Goal: Information Seeking & Learning: Stay updated

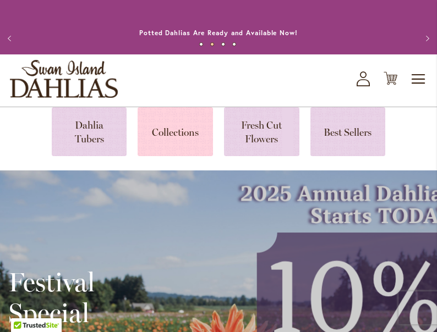
click at [172, 145] on link at bounding box center [174, 131] width 75 height 49
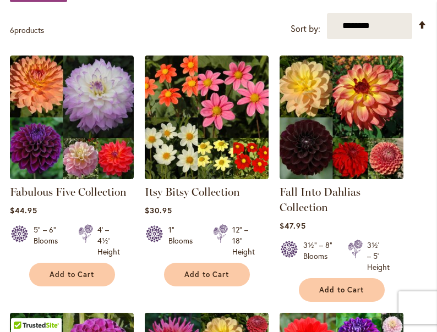
scroll to position [210, 0]
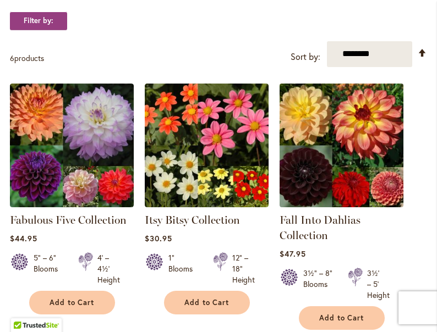
click at [325, 153] on img at bounding box center [341, 145] width 130 height 130
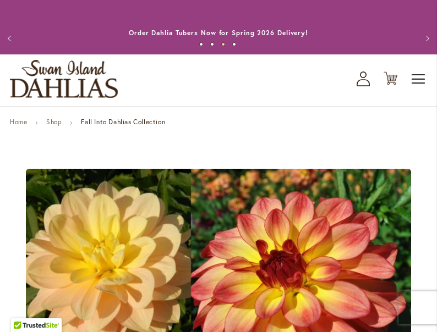
click at [422, 90] on span "Toggle Nav" at bounding box center [418, 79] width 16 height 22
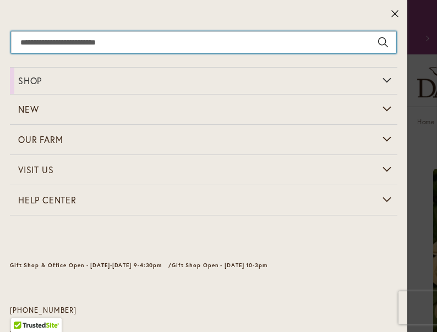
click at [233, 45] on input "Search" at bounding box center [203, 42] width 385 height 22
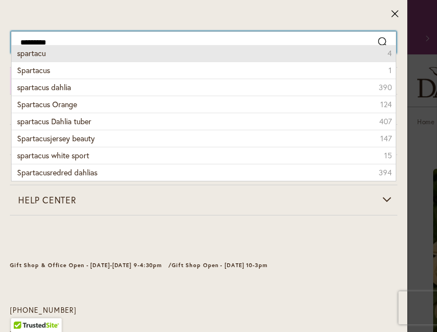
type input "********"
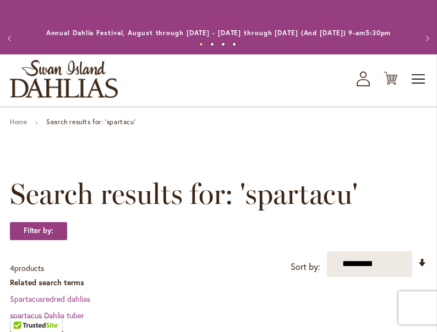
click at [418, 81] on span "Toggle Nav" at bounding box center [418, 79] width 16 height 22
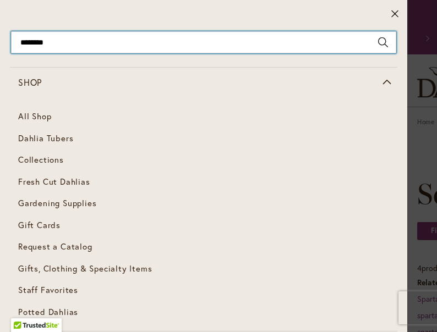
type input "********"
click at [135, 36] on input "********" at bounding box center [203, 42] width 385 height 22
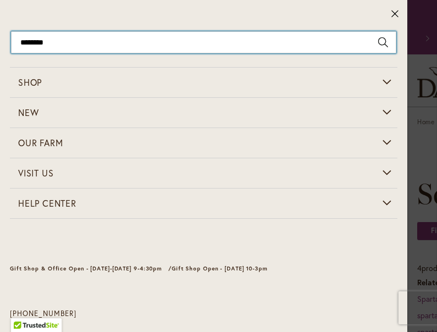
drag, startPoint x: 85, startPoint y: 36, endPoint x: -21, endPoint y: 32, distance: 106.2
click at [0, 32] on html "Skip to Accessibility Information The store will not work correctly in the case…" at bounding box center [218, 166] width 437 height 332
drag, startPoint x: 54, startPoint y: 49, endPoint x: -18, endPoint y: 24, distance: 76.3
click at [0, 24] on html "Skip to Accessibility Information The store will not work correctly in the case…" at bounding box center [218, 166] width 437 height 332
type input "*****"
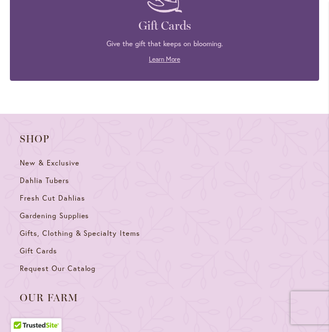
scroll to position [1857, 0]
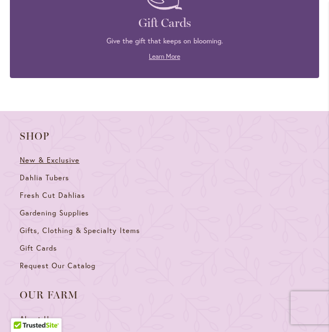
click at [62, 156] on span "New & Exclusive" at bounding box center [50, 160] width 60 height 9
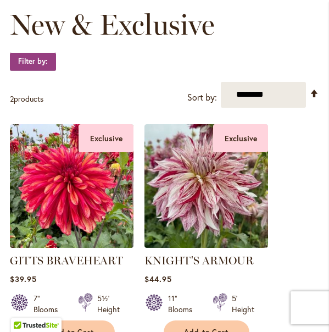
scroll to position [19, 0]
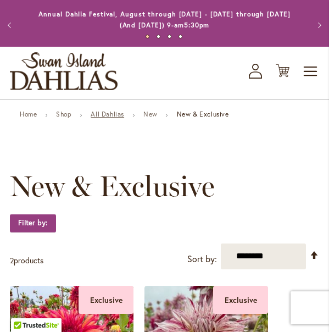
click at [110, 112] on link "All Dahlias" at bounding box center [108, 114] width 34 height 8
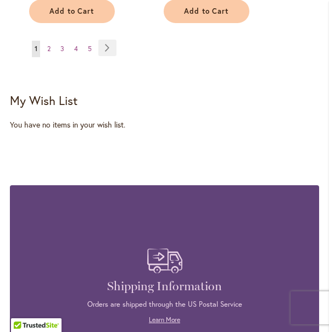
scroll to position [2291, 0]
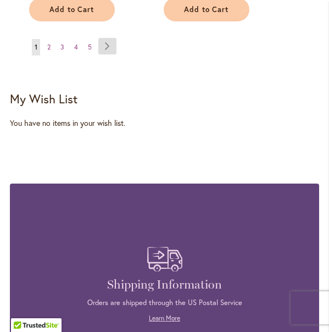
click at [109, 38] on link "Page Next" at bounding box center [107, 46] width 18 height 16
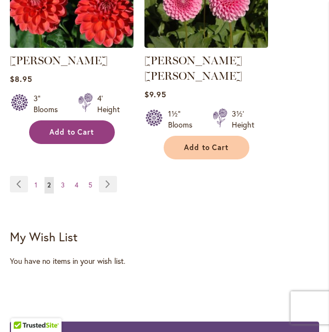
scroll to position [2158, 0]
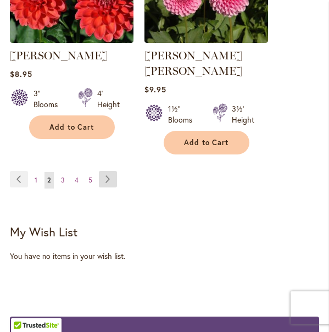
click at [106, 171] on link "Page Next" at bounding box center [108, 179] width 18 height 16
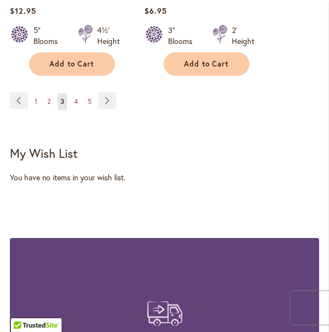
scroll to position [2222, 0]
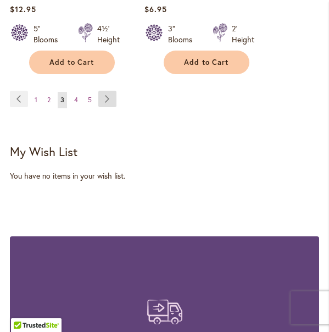
click at [105, 96] on link "Page Next" at bounding box center [107, 99] width 18 height 16
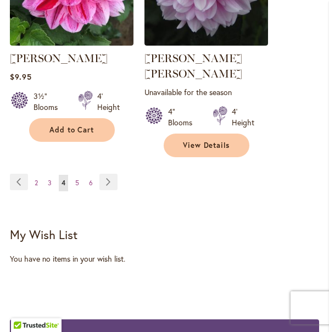
scroll to position [2171, 0]
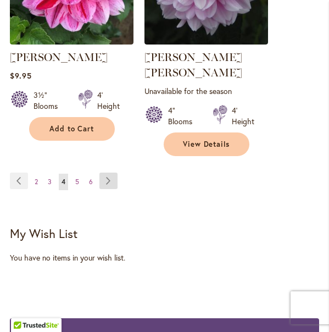
click at [106, 173] on link "Page Next" at bounding box center [109, 181] width 18 height 16
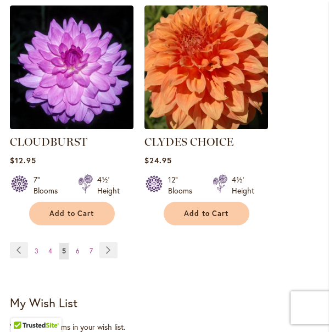
scroll to position [2128, 0]
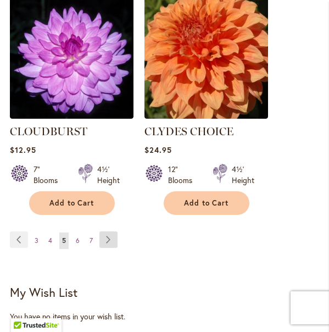
click at [106, 231] on link "Page Next" at bounding box center [109, 239] width 18 height 16
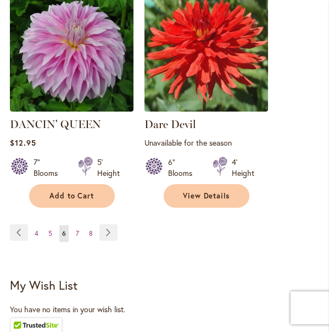
scroll to position [2147, 0]
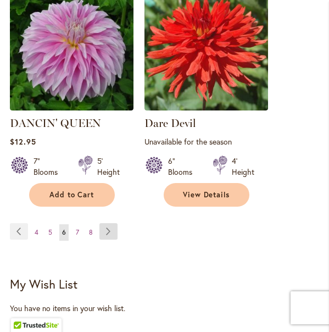
click at [107, 223] on link "Page Next" at bounding box center [109, 231] width 18 height 16
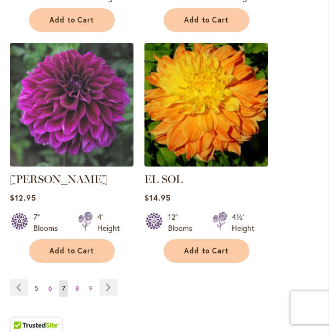
scroll to position [2075, 0]
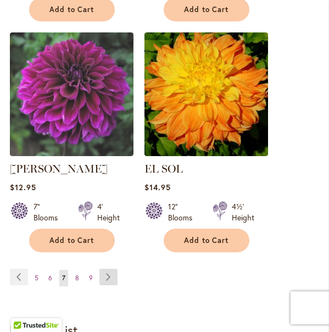
click at [109, 269] on link "Page Next" at bounding box center [109, 277] width 18 height 16
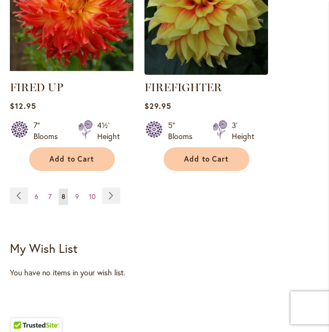
scroll to position [2181, 0]
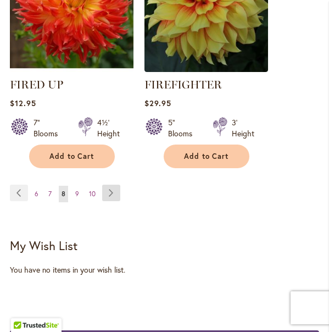
click at [110, 187] on link "Page Next" at bounding box center [111, 193] width 18 height 16
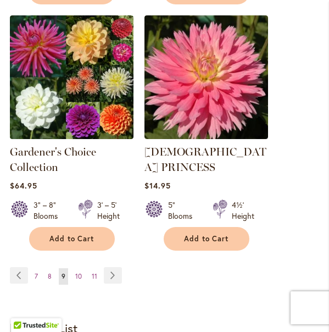
scroll to position [2105, 0]
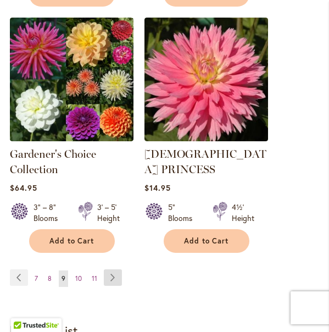
click at [111, 269] on link "Page Next" at bounding box center [113, 277] width 18 height 16
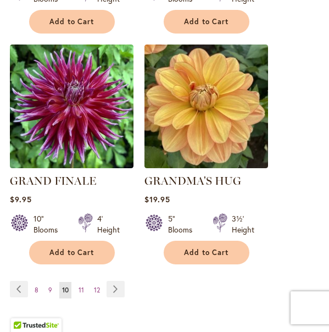
scroll to position [2116, 0]
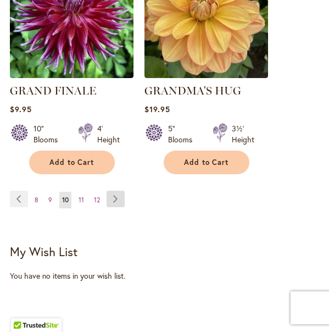
click at [114, 191] on link "Page Next" at bounding box center [116, 199] width 18 height 16
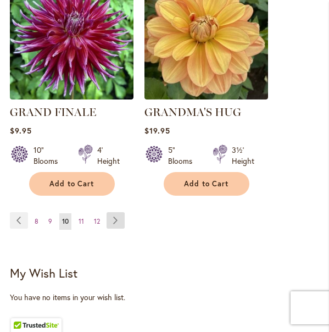
scroll to position [2132, 0]
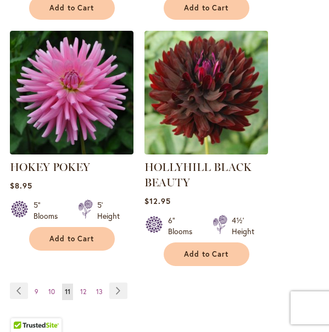
scroll to position [2179, 0]
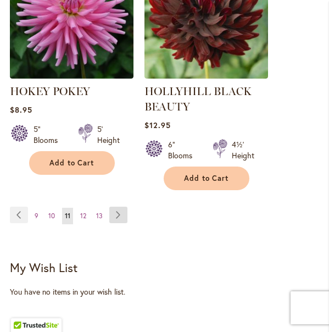
click at [113, 207] on link "Page Next" at bounding box center [118, 215] width 18 height 16
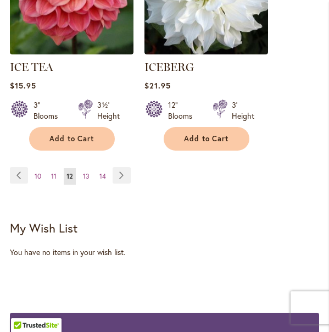
scroll to position [2167, 0]
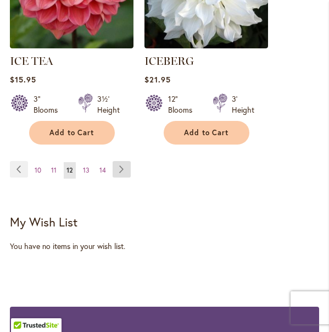
click at [120, 161] on link "Page Next" at bounding box center [122, 169] width 18 height 16
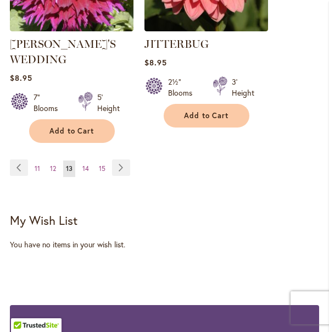
scroll to position [2227, 0]
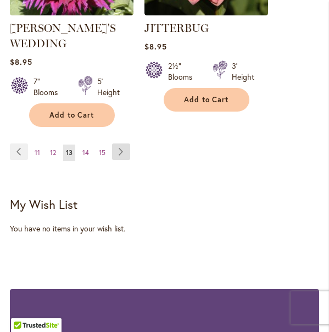
click at [117, 144] on link "Page Next" at bounding box center [121, 152] width 18 height 16
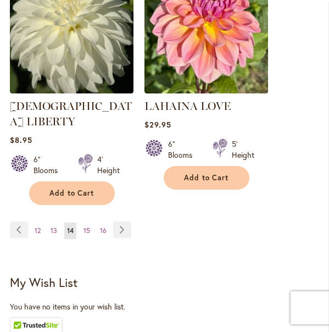
scroll to position [2129, 0]
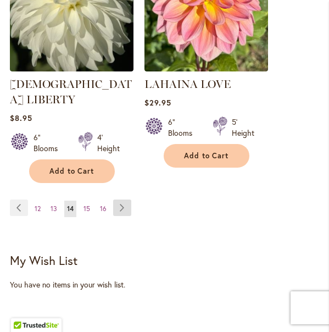
click at [120, 200] on link "Page Next" at bounding box center [122, 208] width 18 height 16
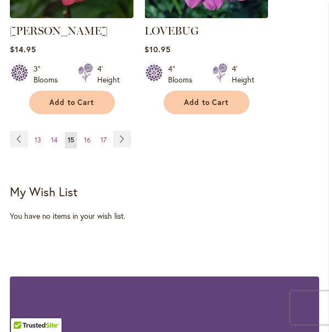
scroll to position [2215, 0]
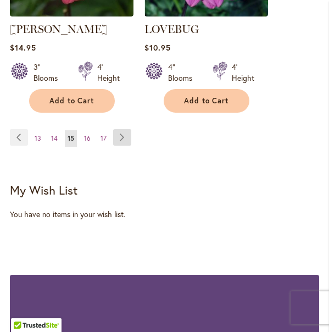
click at [129, 129] on link "Page Next" at bounding box center [122, 137] width 18 height 16
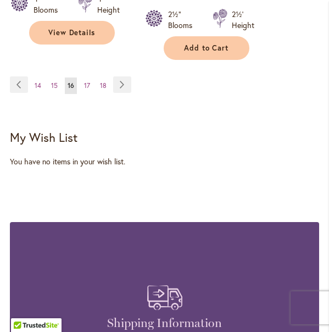
scroll to position [2286, 0]
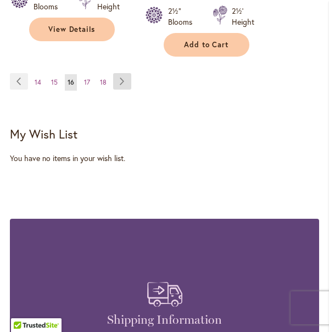
click at [120, 73] on link "Page Next" at bounding box center [122, 81] width 18 height 16
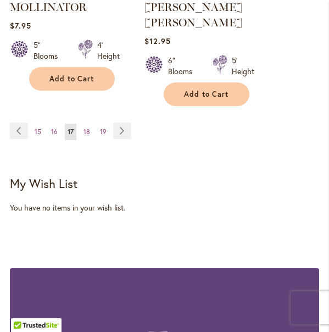
scroll to position [2225, 0]
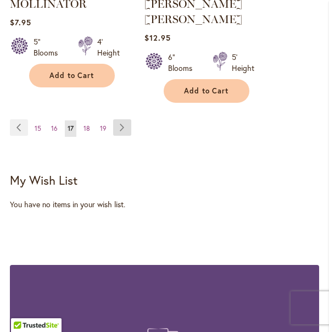
click at [120, 119] on link "Page Next" at bounding box center [122, 127] width 18 height 16
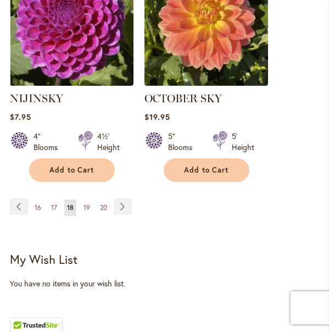
scroll to position [2126, 0]
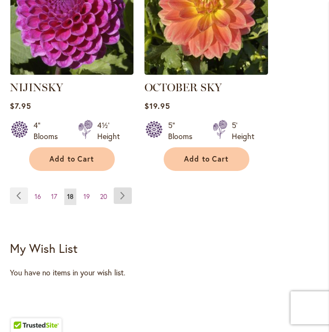
click at [117, 187] on link "Page Next" at bounding box center [123, 195] width 18 height 16
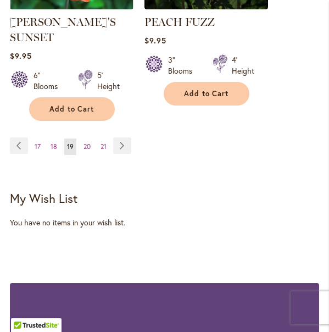
scroll to position [2208, 0]
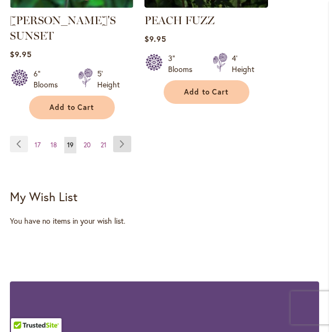
click at [122, 136] on link "Page Next" at bounding box center [122, 144] width 18 height 16
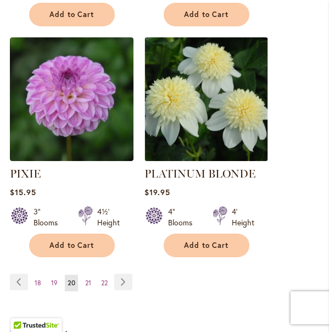
scroll to position [2096, 0]
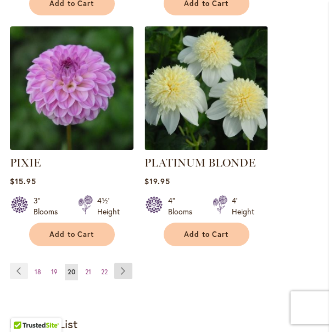
click at [123, 263] on link "Page Next" at bounding box center [123, 271] width 18 height 16
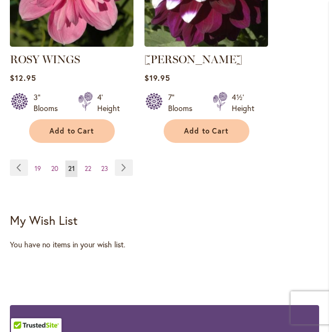
scroll to position [2172, 0]
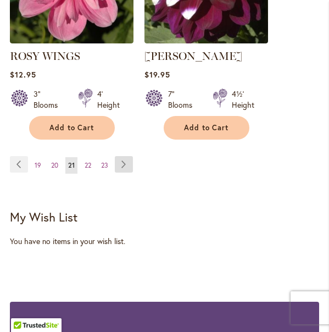
click at [120, 162] on link "Page Next" at bounding box center [124, 164] width 18 height 16
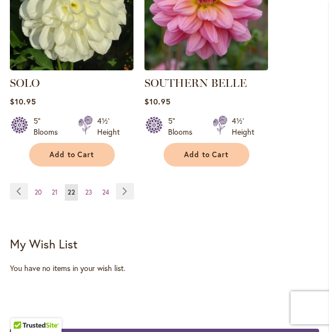
scroll to position [2151, 0]
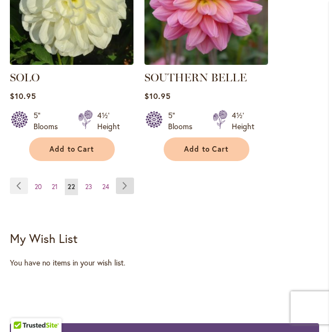
click at [124, 178] on link "Page Next" at bounding box center [125, 186] width 18 height 16
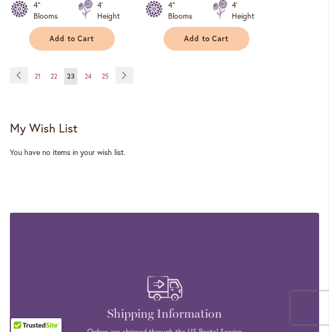
scroll to position [2263, 0]
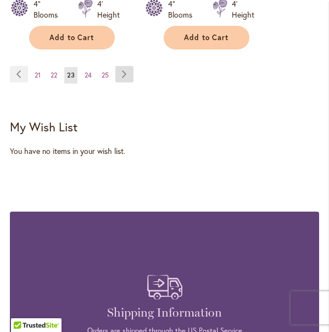
click at [125, 72] on link "Page Next" at bounding box center [124, 74] width 18 height 16
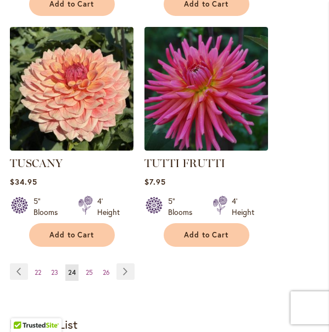
scroll to position [2068, 0]
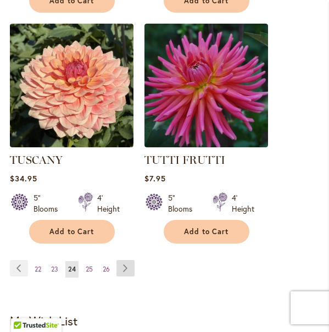
click at [122, 260] on link "Page Next" at bounding box center [126, 268] width 18 height 16
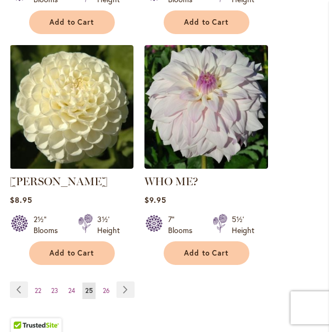
scroll to position [2052, 0]
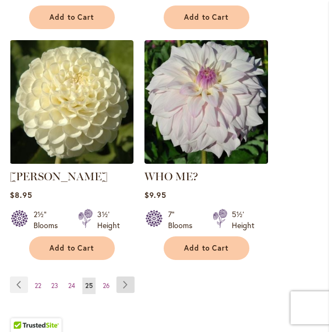
click at [125, 277] on link "Page Next" at bounding box center [126, 285] width 18 height 16
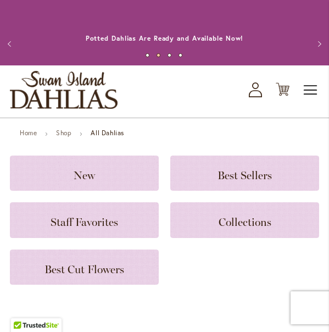
click at [311, 89] on span "Toggle Nav" at bounding box center [311, 90] width 16 height 22
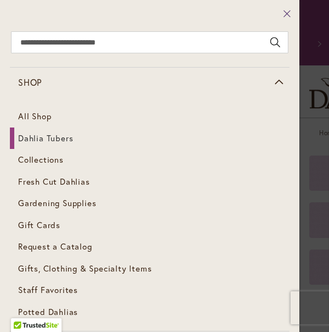
click at [287, 14] on icon at bounding box center [287, 13] width 7 height 7
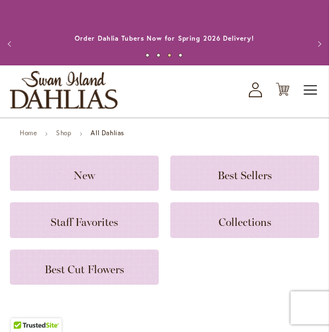
click at [313, 81] on span "Toggle Nav" at bounding box center [311, 90] width 16 height 22
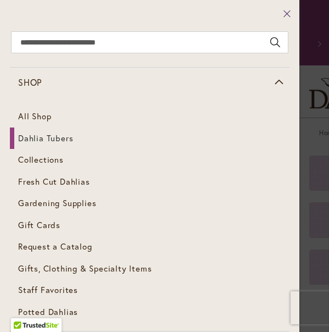
click at [285, 12] on icon at bounding box center [287, 13] width 7 height 7
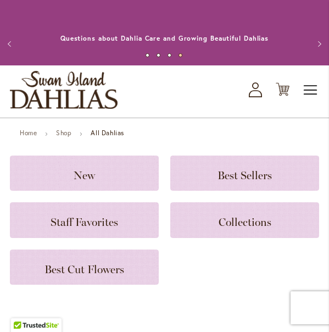
click at [314, 89] on span "Toggle Nav" at bounding box center [311, 90] width 16 height 22
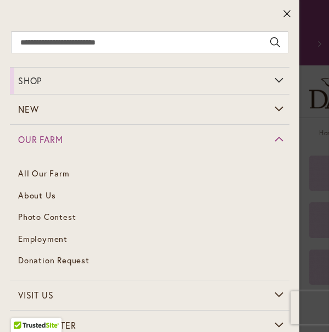
click at [283, 140] on link "Our Farm" at bounding box center [150, 140] width 280 height 30
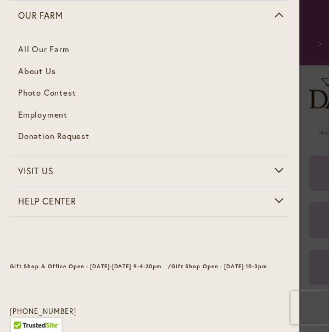
click at [55, 52] on link "All Our Farm" at bounding box center [150, 49] width 280 height 22
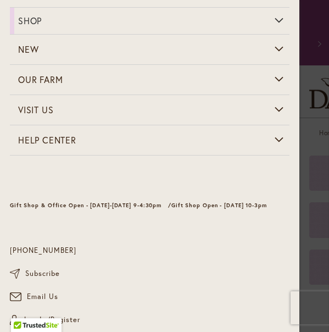
scroll to position [163, 0]
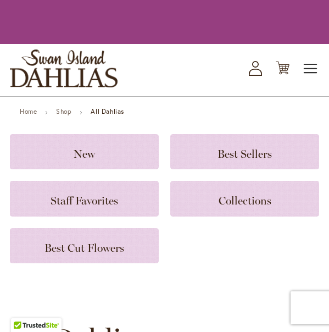
click at [310, 67] on span "Toggle Nav" at bounding box center [311, 69] width 16 height 22
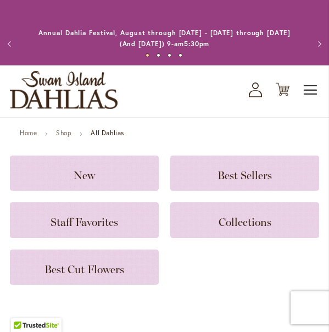
click at [310, 89] on span "Toggle Nav" at bounding box center [311, 90] width 16 height 22
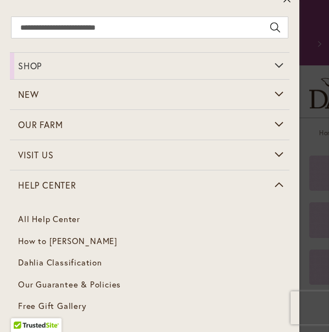
scroll to position [14, 0]
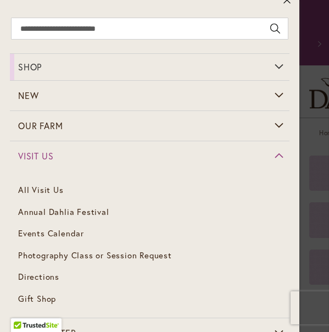
click at [53, 155] on span "Visit Us" at bounding box center [35, 156] width 35 height 12
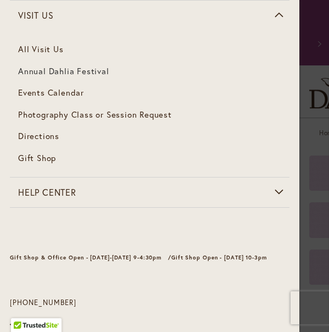
click at [44, 76] on span "Annual Dahlia Festival" at bounding box center [63, 70] width 91 height 11
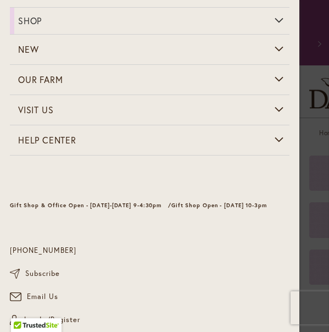
scroll to position [60, 0]
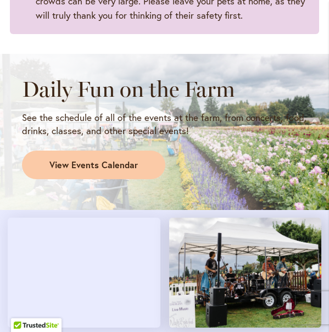
scroll to position [1030, 0]
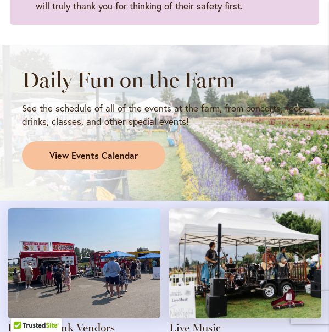
click at [104, 152] on span "View Events Calendar" at bounding box center [93, 156] width 89 height 13
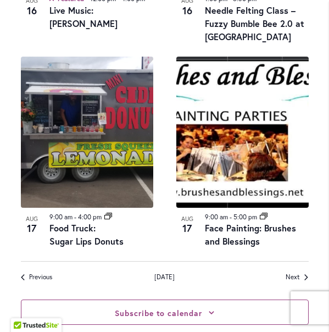
scroll to position [1629, 0]
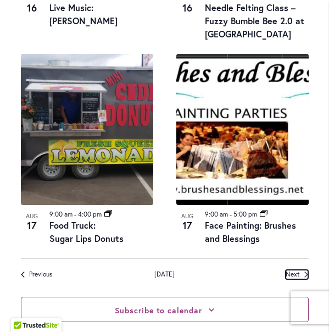
click at [296, 270] on span "Next Events" at bounding box center [293, 274] width 14 height 9
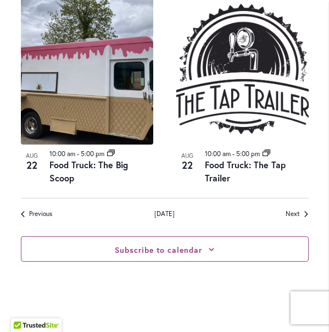
scroll to position [1678, 0]
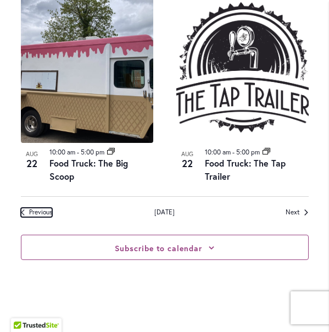
click at [36, 208] on span "Previous Events" at bounding box center [40, 212] width 23 height 9
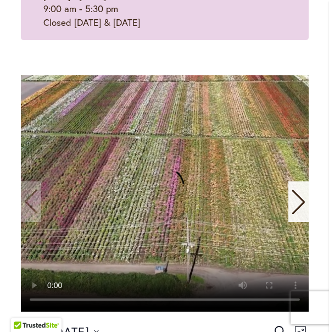
scroll to position [161, 0]
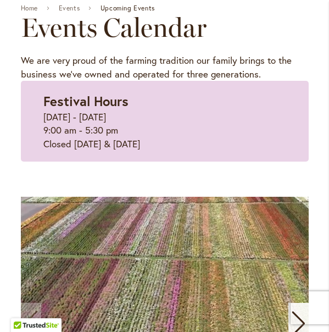
click at [269, 32] on h2 "Events Calendar" at bounding box center [165, 27] width 288 height 31
